Goal: Information Seeking & Learning: Find specific fact

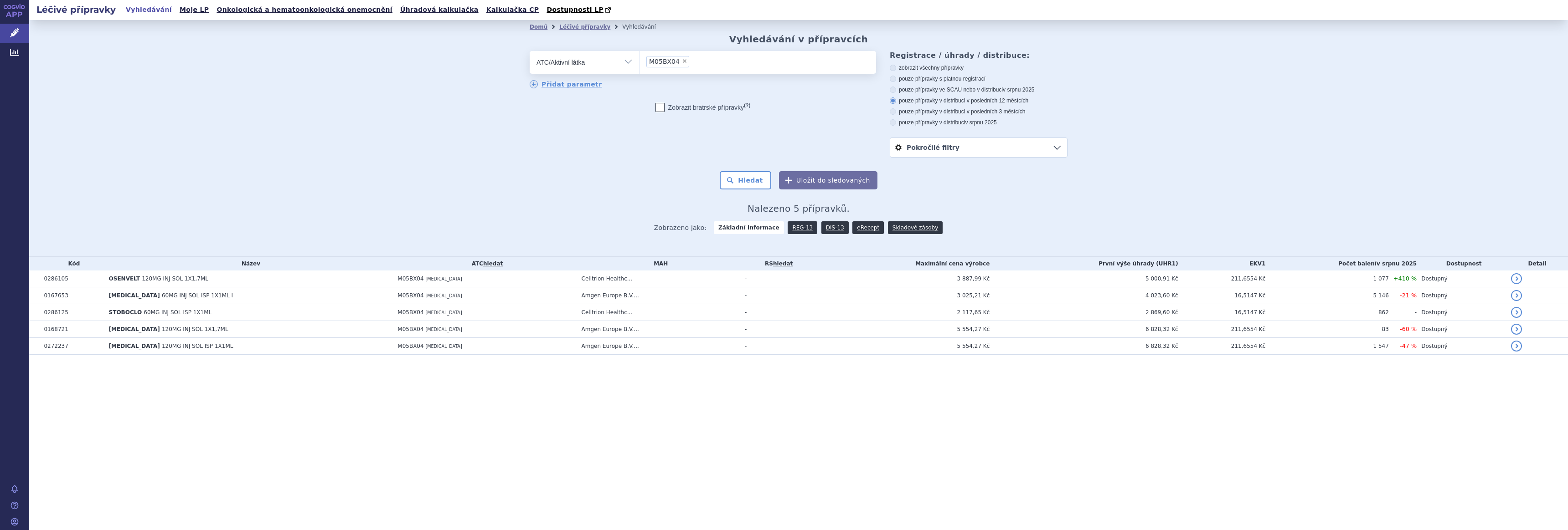
click at [682, 61] on span "×" at bounding box center [685, 61] width 5 height 5
click at [640, 61] on select "M05BX04" at bounding box center [639, 62] width 1 height 22
select select
type input "kapec"
select select "L01BC06"
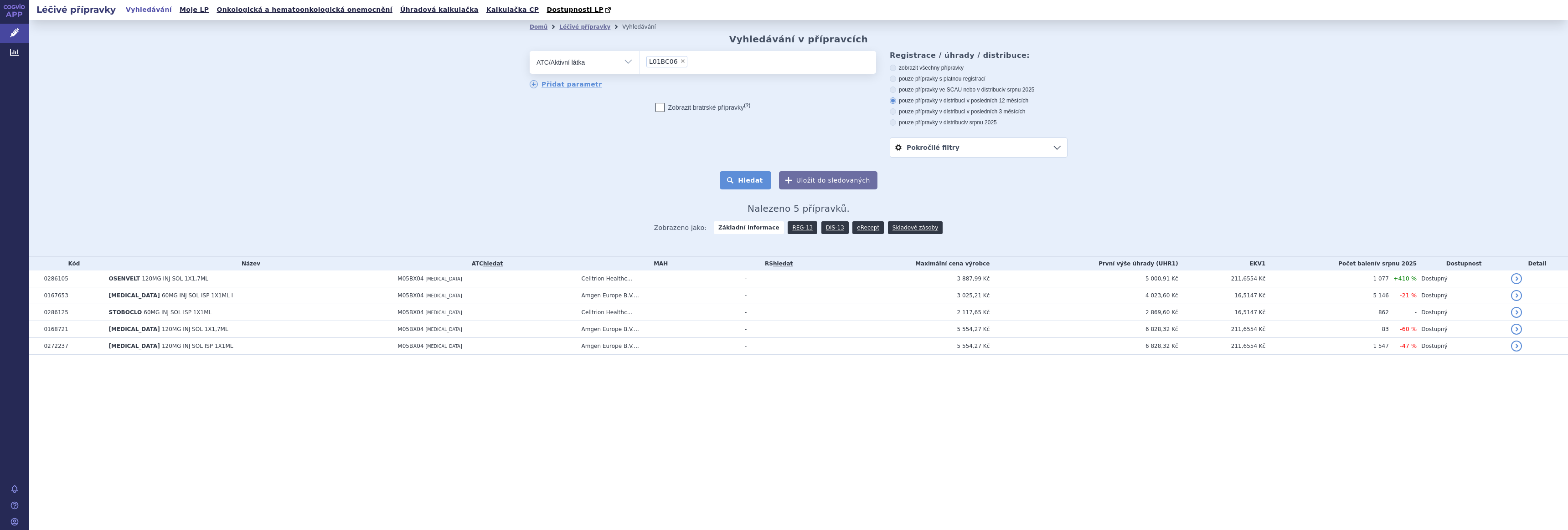
click at [750, 184] on button "Hledat" at bounding box center [745, 180] width 52 height 18
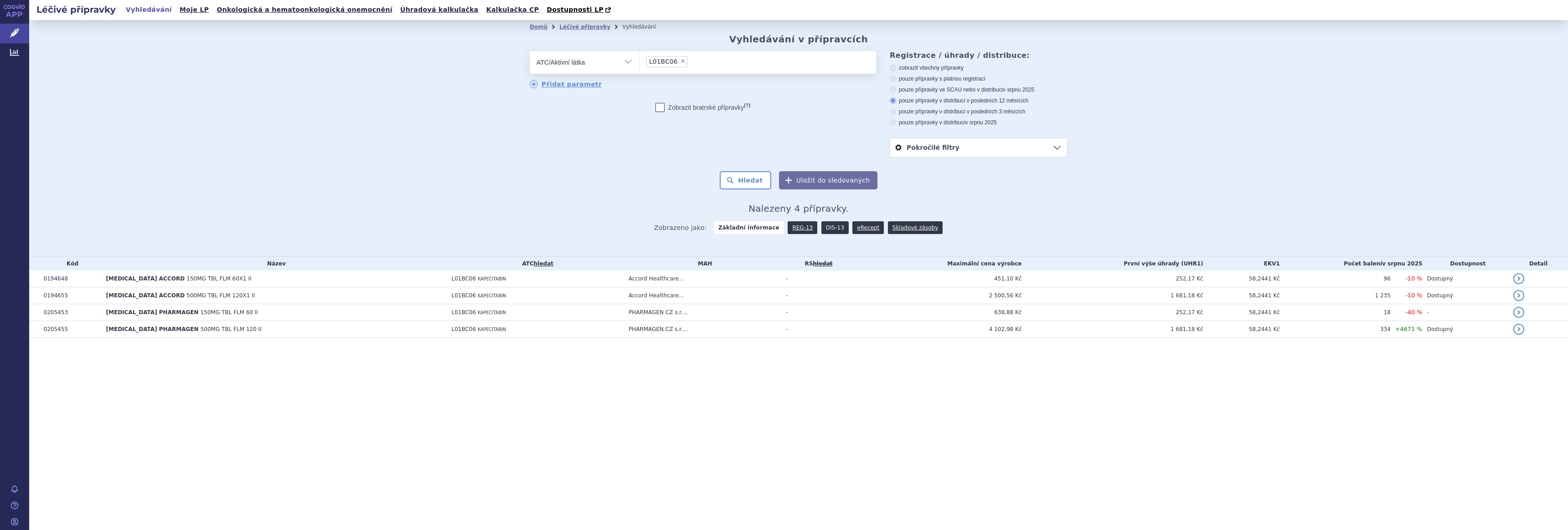
click at [830, 229] on link "DIS-13" at bounding box center [835, 227] width 28 height 13
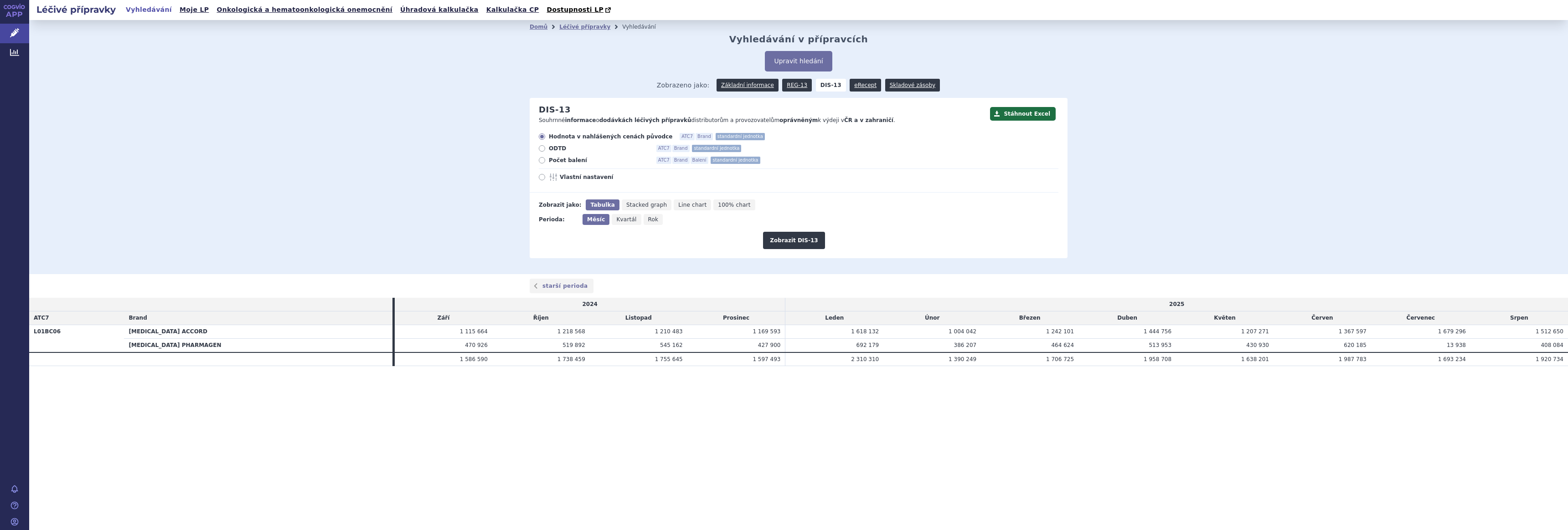
click at [562, 158] on span "Počet balení" at bounding box center [599, 161] width 100 height 7
click at [545, 158] on input "Počet balení ATC7 Brand Balení standardní jednotka" at bounding box center [542, 161] width 6 height 6
radio input "true"
click at [796, 246] on button "Zobrazit DIS-13" at bounding box center [794, 240] width 61 height 17
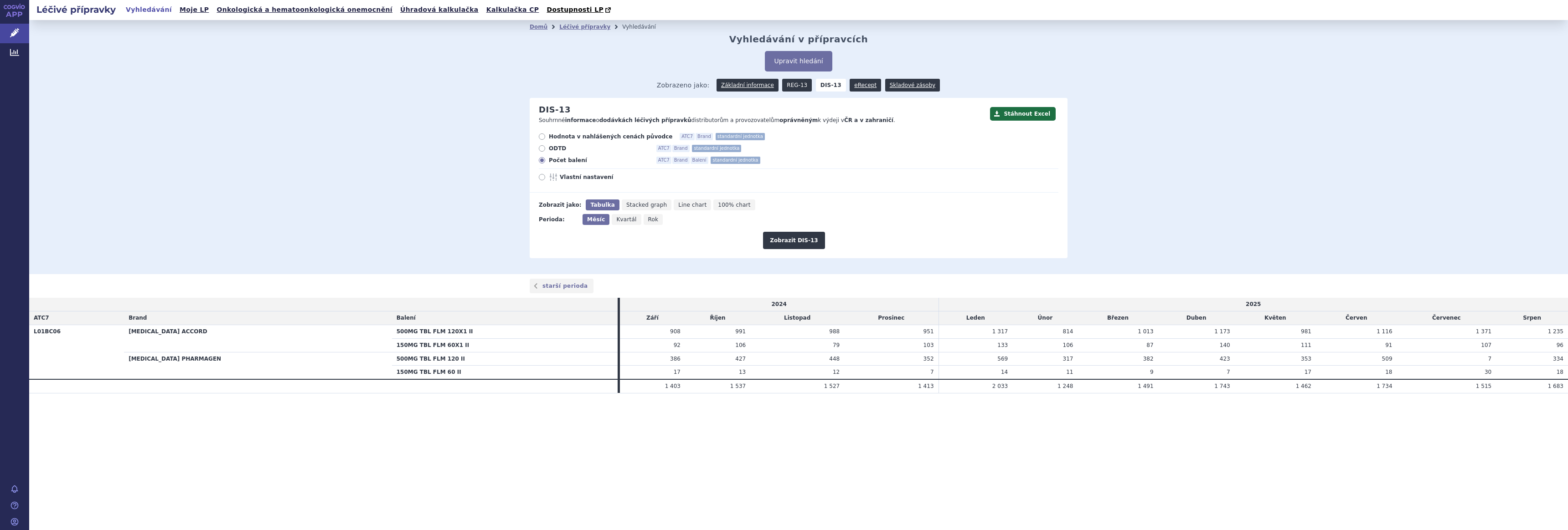
click at [794, 82] on link "REG-13" at bounding box center [797, 84] width 30 height 13
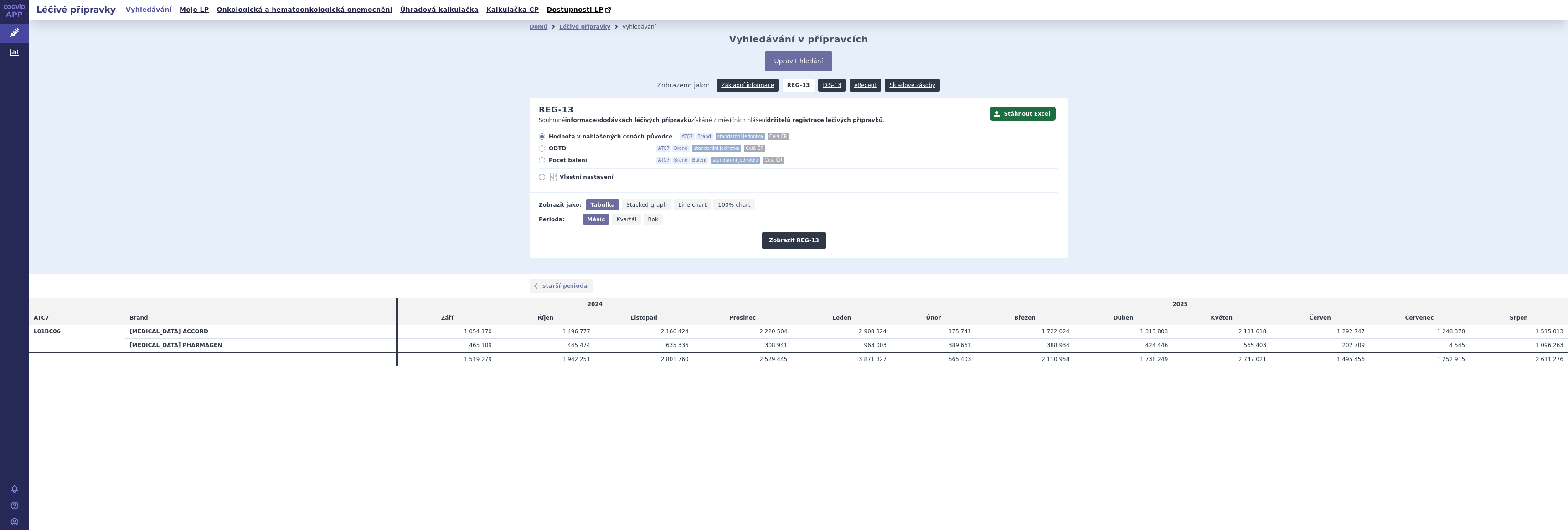
click at [554, 161] on span "Počet balení" at bounding box center [599, 161] width 100 height 7
click at [545, 161] on input "Počet balení ATC7 Brand Balení standardní jednotka Celá ČR" at bounding box center [542, 161] width 6 height 6
radio input "true"
click at [783, 238] on button "Zobrazit REG-13" at bounding box center [794, 240] width 64 height 17
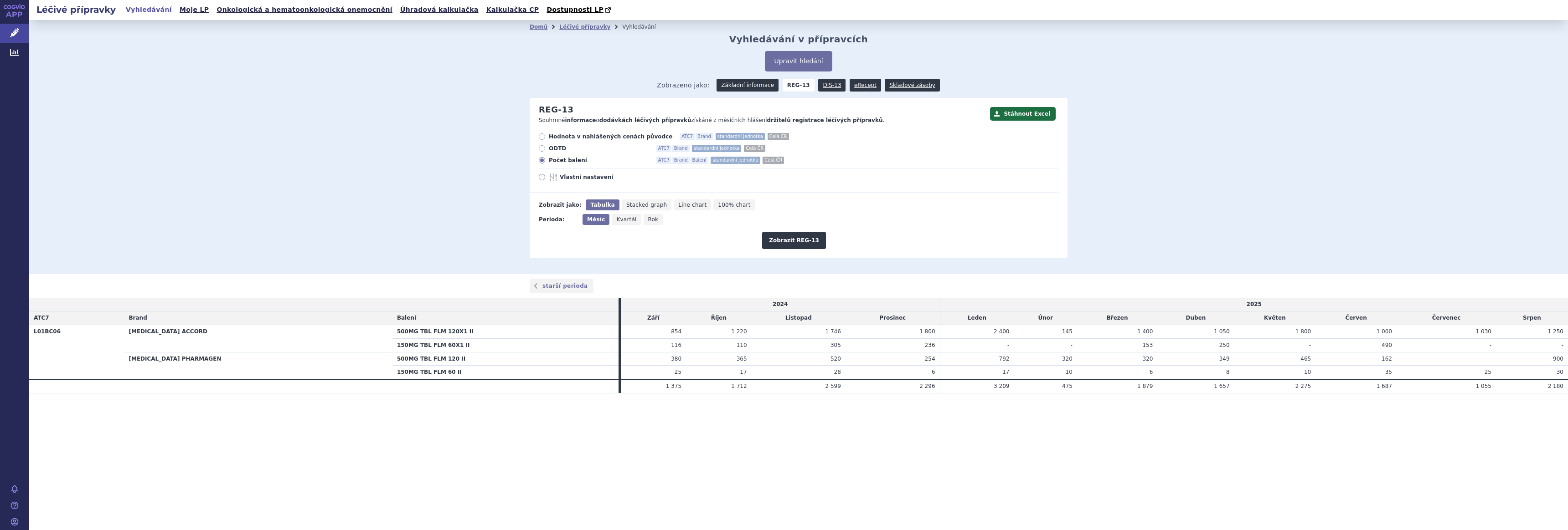
click at [755, 89] on link "Základní informace" at bounding box center [747, 84] width 62 height 13
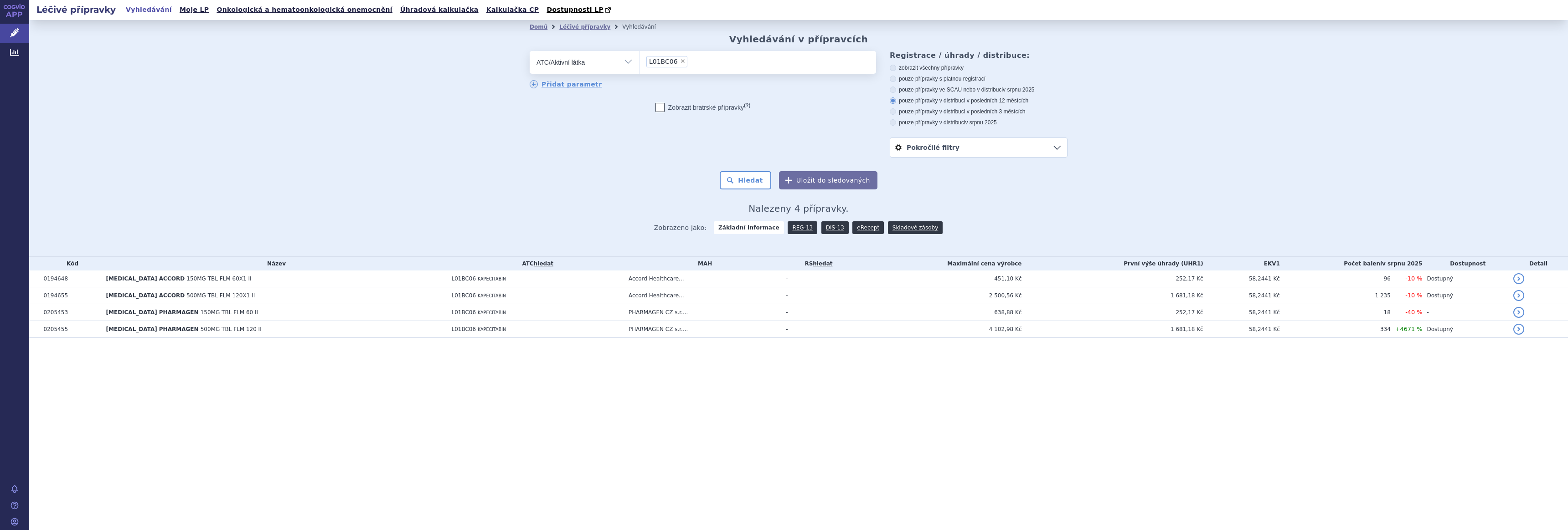
click at [934, 80] on label "pouze přípravky s platnou registrací" at bounding box center [979, 79] width 178 height 7
click at [897, 80] on input "pouze přípravky s platnou registrací" at bounding box center [894, 80] width 6 height 6
radio input "true"
click at [744, 182] on button "Hledat" at bounding box center [745, 180] width 52 height 18
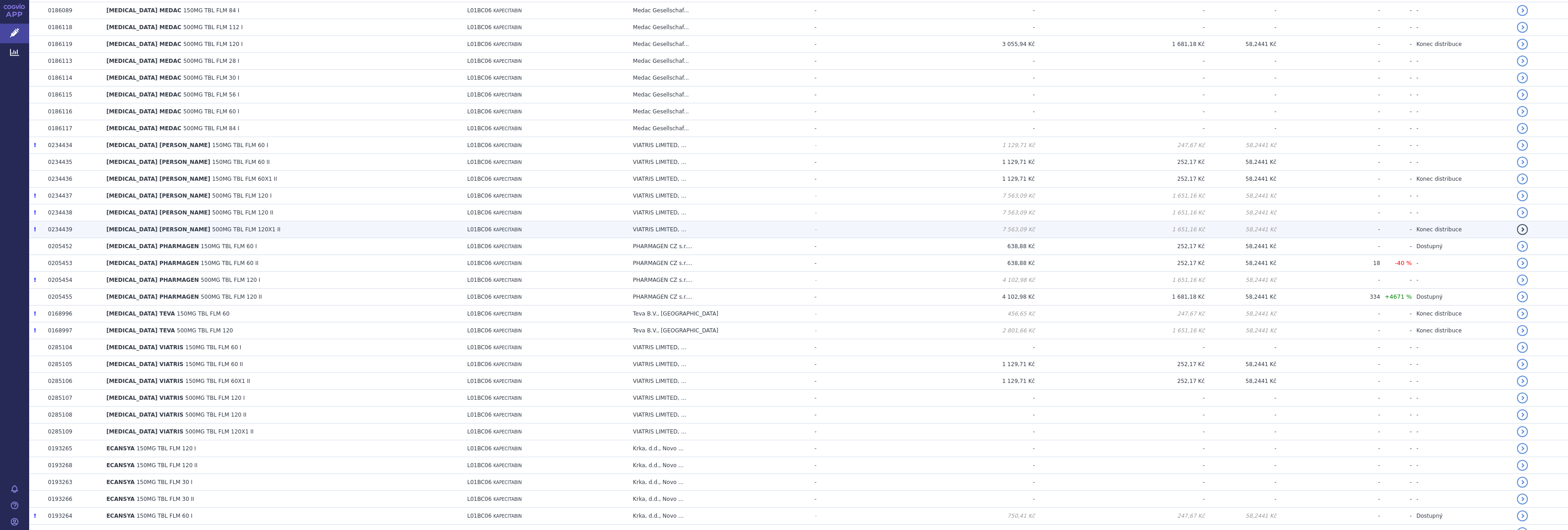
scroll to position [854, 0]
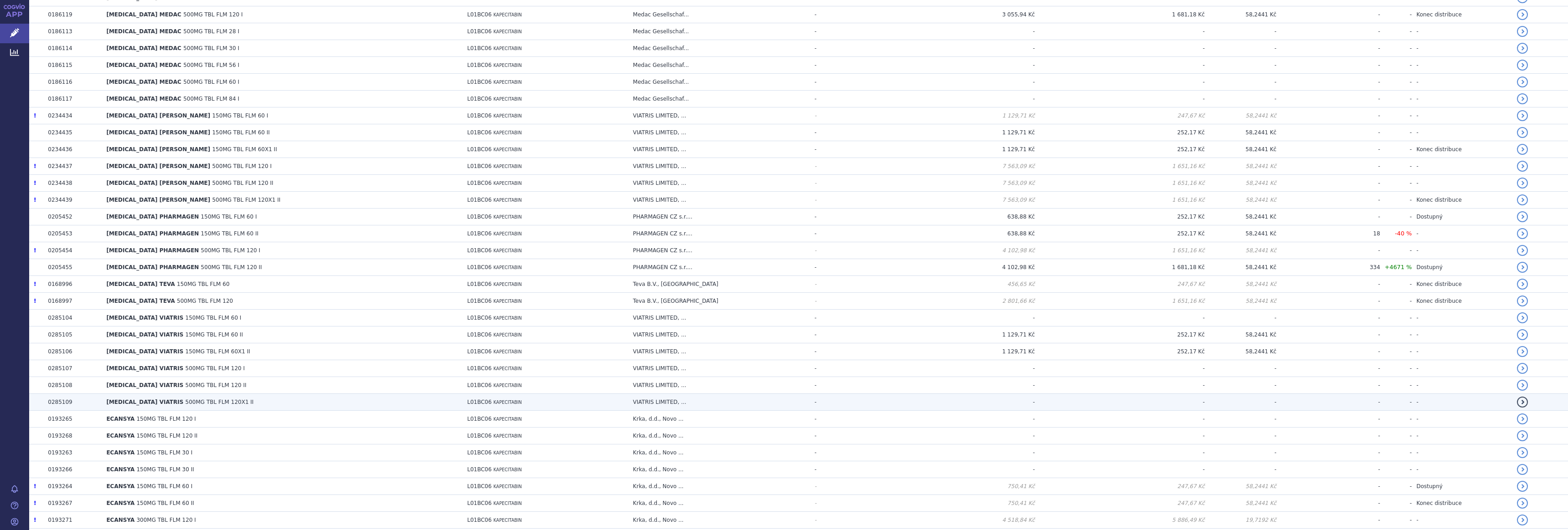
click at [150, 401] on span "CAPECITABINE VIATRIS" at bounding box center [144, 402] width 77 height 7
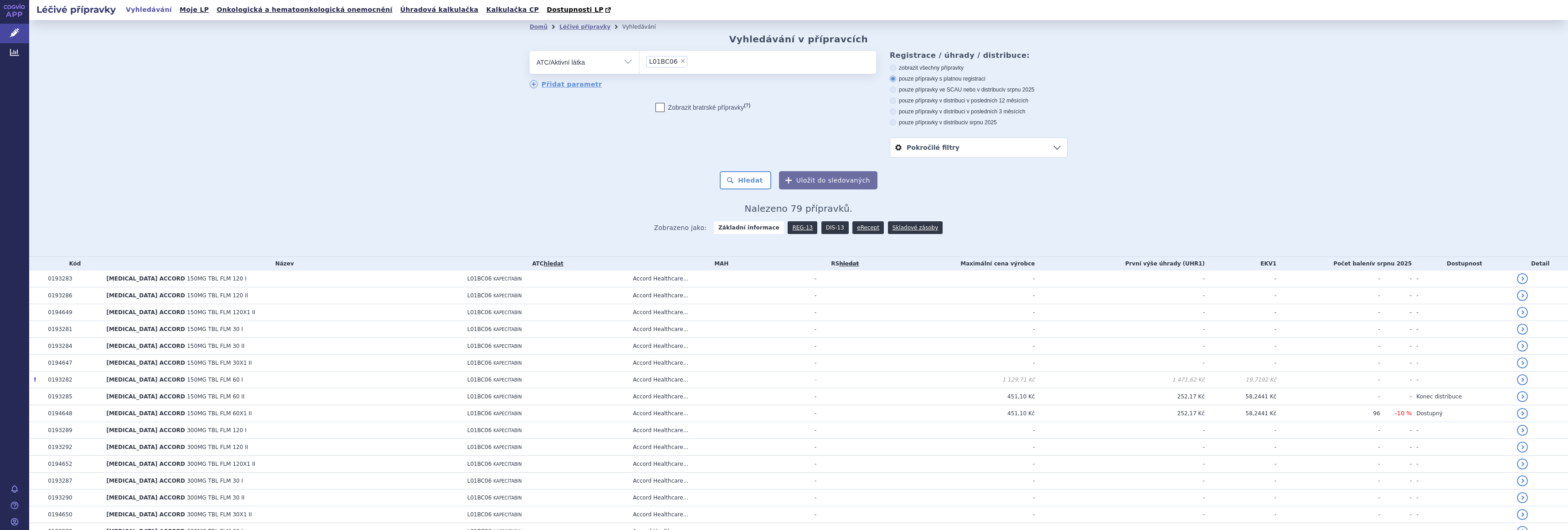
click at [822, 230] on link "DIS-13" at bounding box center [835, 227] width 28 height 13
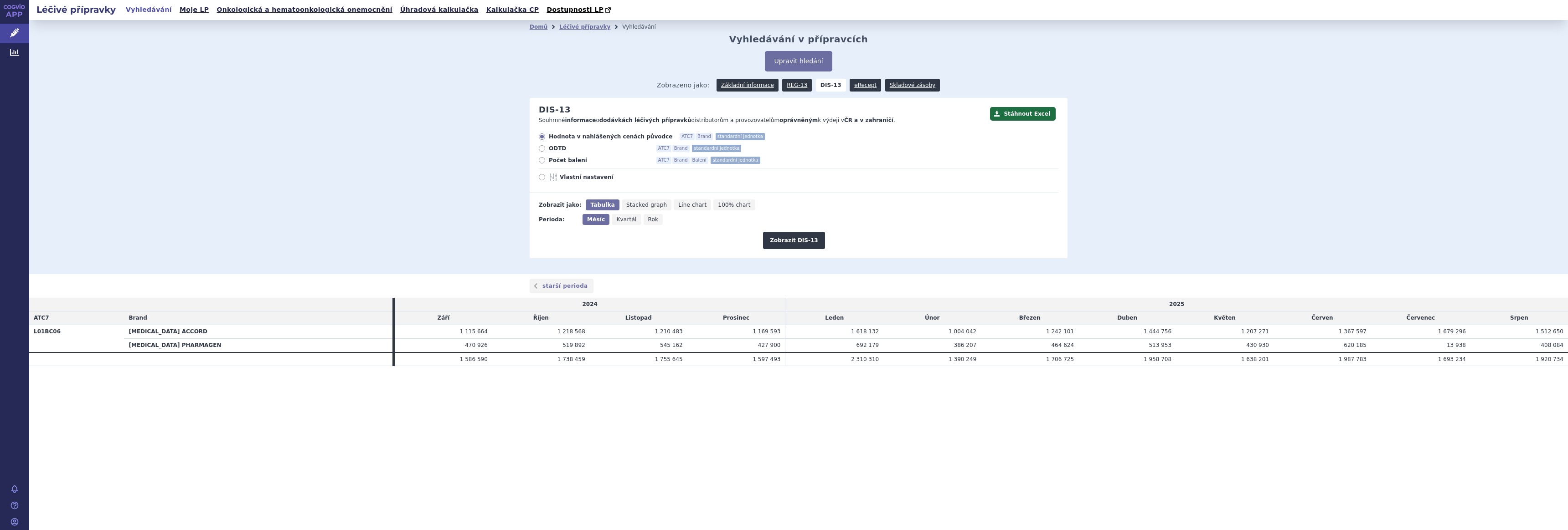
click at [569, 161] on span "Počet balení" at bounding box center [599, 161] width 100 height 7
click at [545, 161] on input "Počet balení ATC7 Brand Balení standardní jednotka" at bounding box center [542, 161] width 6 height 6
radio input "true"
click at [794, 240] on button "Zobrazit DIS-13" at bounding box center [794, 240] width 61 height 17
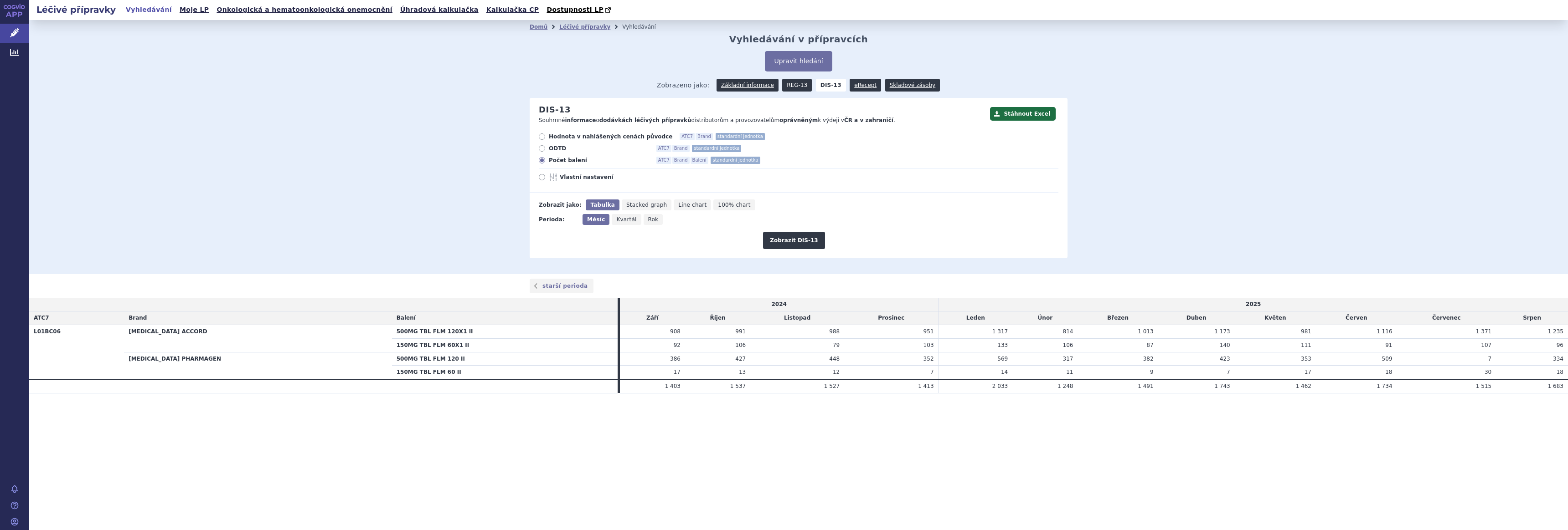
click at [793, 84] on link "REG-13" at bounding box center [797, 84] width 30 height 13
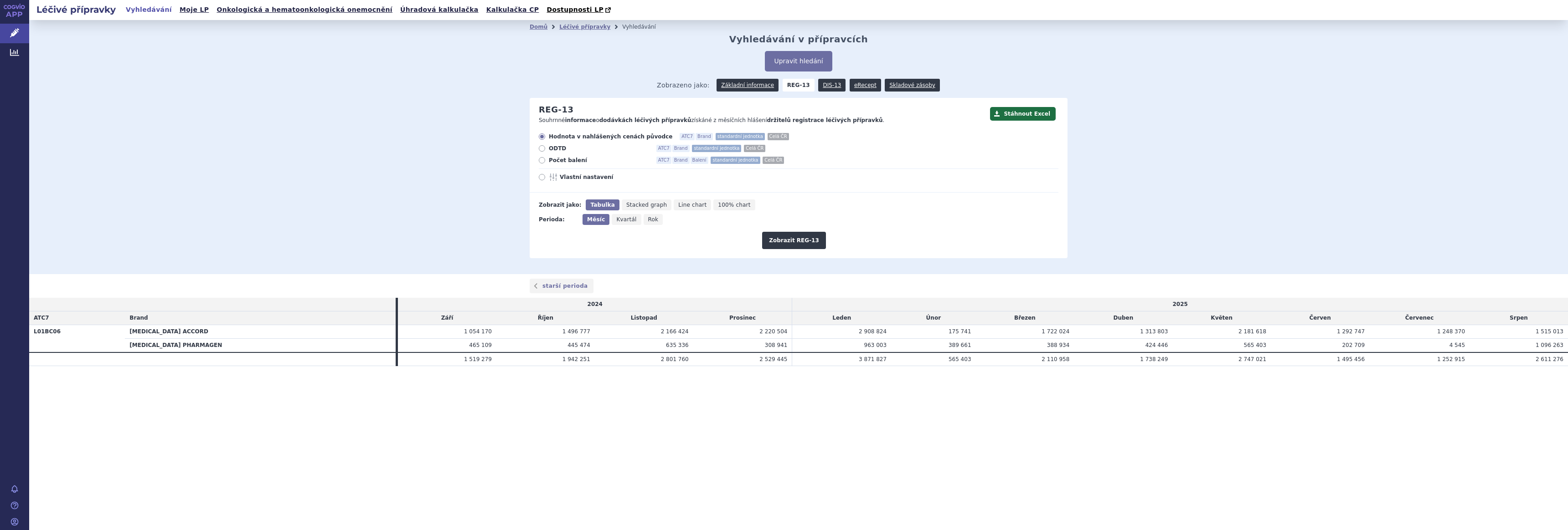
click at [566, 161] on span "Počet balení" at bounding box center [599, 161] width 100 height 7
click at [545, 161] on input "Počet balení ATC7 Brand Balení standardní jednotka Celá ČR" at bounding box center [542, 161] width 6 height 6
radio input "true"
click at [774, 241] on button "Zobrazit REG-13" at bounding box center [794, 240] width 64 height 17
